Goal: Task Accomplishment & Management: Use online tool/utility

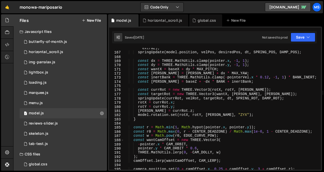
scroll to position [468, 0]
click at [63, 50] on div "1 horizontal_scroll.js 0" at bounding box center [63, 52] width 87 height 10
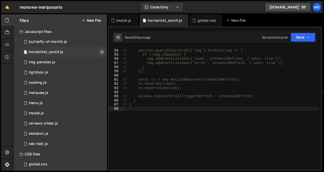
scroll to position [0, 0]
click at [210, 126] on div "// section.querySelectorAll('img').forEach(img => { // if (!img.complete) { // …" at bounding box center [220, 109] width 197 height 130
type textarea "// }"
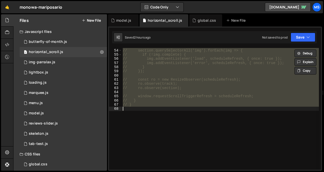
click at [155, 141] on div "// section.querySelectorAll('img').forEach(img => { // if (!img.complete) { // …" at bounding box center [220, 109] width 197 height 122
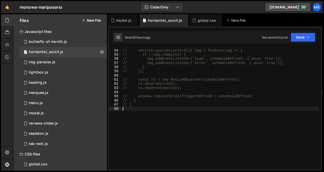
paste textarea "}"
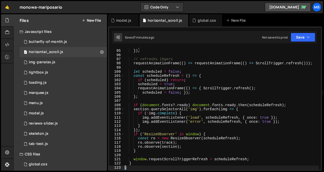
click at [159, 124] on div "} }) ; // refreshs légers requestAnimationFrame (( ) => requestAnimationFrame (…" at bounding box center [221, 110] width 195 height 130
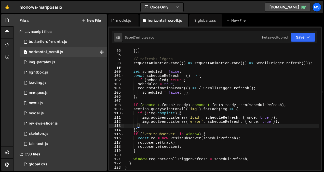
type textarea "}"
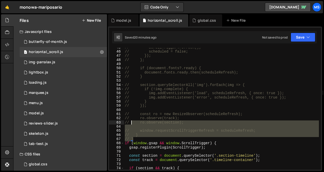
scroll to position [0, 0]
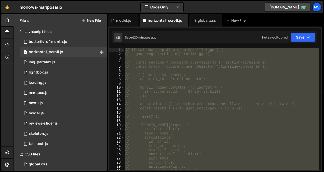
drag, startPoint x: 138, startPoint y: 140, endPoint x: 100, endPoint y: -14, distance: 158.3
click at [100, 0] on html "Projects Community Library Blog ms Projects Your Teams Invite team member Accou…" at bounding box center [162, 86] width 324 height 172
type textarea "// if (window.gsap && window.ScrollTrigger) { // gsap.registerPlugin(ScrollTrig…"
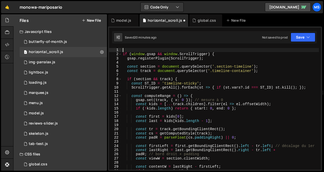
type textarea "if (window.gsap && window.ScrollTrigger) {"
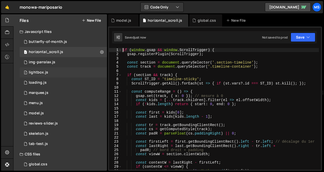
click at [52, 75] on div "1 lightbox.js 0" at bounding box center [63, 72] width 87 height 10
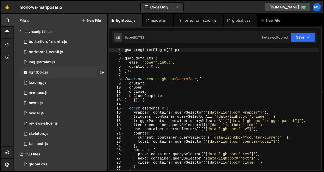
click at [101, 71] on icon at bounding box center [102, 72] width 4 height 5
type input "lightbox"
radio input "true"
checkbox input "true"
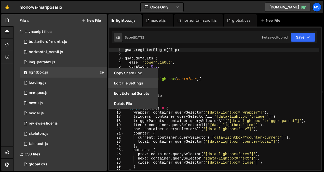
click at [132, 83] on button "Edit File Settings" at bounding box center [133, 83] width 50 height 10
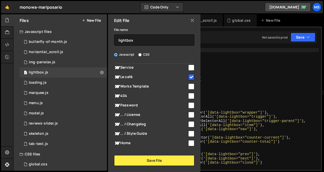
scroll to position [78, 0]
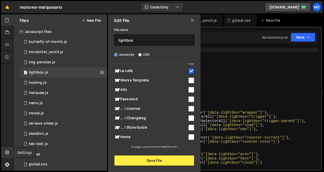
click at [8, 153] on icon at bounding box center [7, 152] width 4 height 6
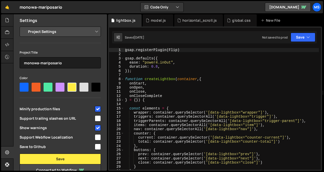
scroll to position [47, 0]
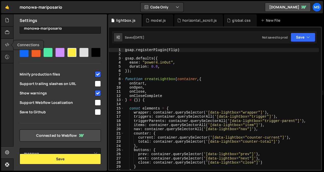
click at [8, 44] on icon at bounding box center [7, 45] width 4 height 6
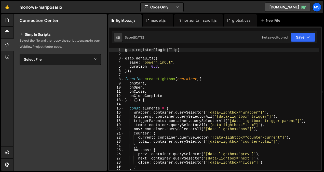
scroll to position [98, 0]
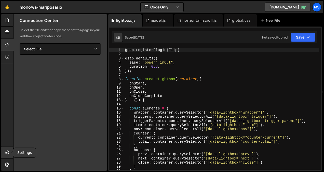
click at [7, 153] on icon at bounding box center [7, 152] width 4 height 6
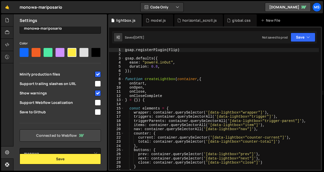
click at [58, 132] on link "Connected to Webflow" at bounding box center [60, 135] width 81 height 12
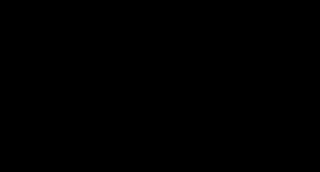
select select "68b1de7f5386e98bd20233dd"
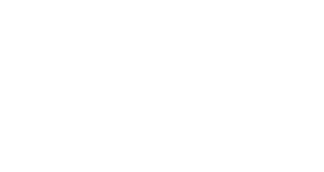
select select "68b1de7f5386e98bd20233dd"
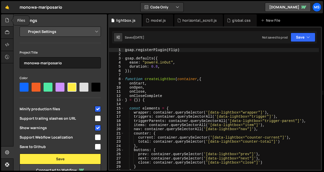
click at [6, 23] on icon at bounding box center [7, 20] width 4 height 6
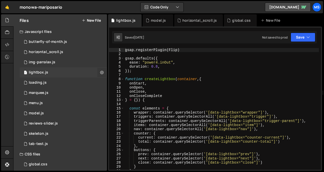
click at [100, 73] on icon at bounding box center [102, 72] width 4 height 5
type input "lightbox"
radio input "true"
checkbox input "true"
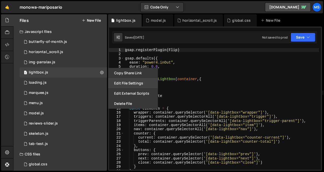
click at [123, 82] on button "Edit File Settings" at bounding box center [133, 83] width 50 height 10
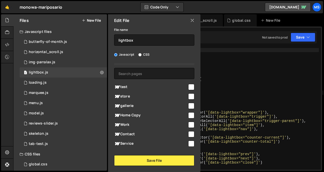
scroll to position [17, 0]
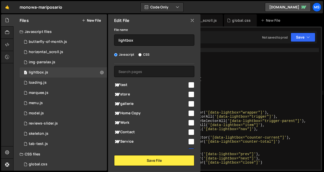
click at [188, 92] on input "checkbox" at bounding box center [191, 94] width 6 height 6
checkbox input "true"
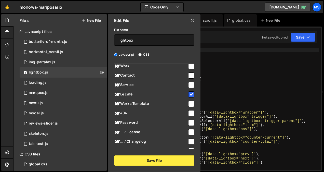
scroll to position [97, 0]
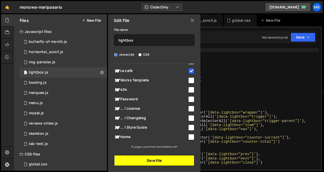
click at [155, 163] on button "Save File" at bounding box center [154, 160] width 80 height 11
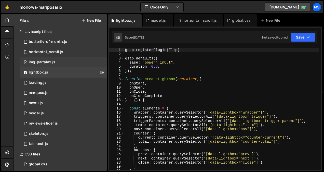
click at [99, 60] on div "3 img-parralax.js 0" at bounding box center [63, 62] width 87 height 10
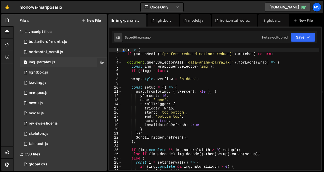
click at [100, 61] on icon at bounding box center [102, 62] width 4 height 5
type input "img-parralax"
radio input "true"
checkbox input "true"
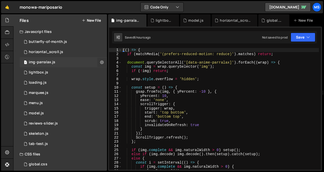
checkbox input "true"
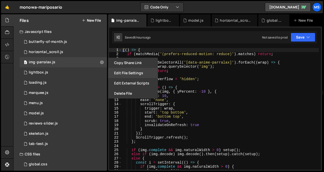
click at [128, 74] on button "Edit File Settings" at bounding box center [133, 73] width 50 height 10
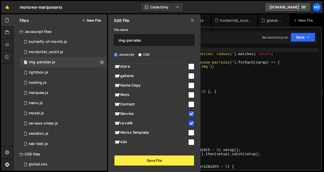
scroll to position [43, 0]
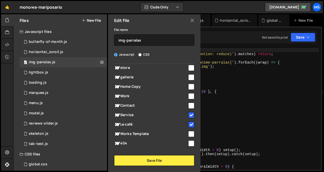
click at [190, 70] on input "checkbox" at bounding box center [191, 68] width 6 height 6
checkbox input "true"
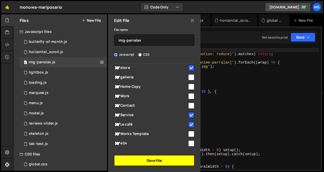
click at [166, 159] on button "Save File" at bounding box center [154, 160] width 80 height 11
